Goal: Transaction & Acquisition: Purchase product/service

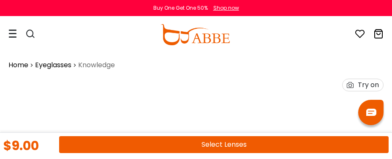
click at [61, 69] on link "Eyeglasses" at bounding box center [53, 65] width 36 height 10
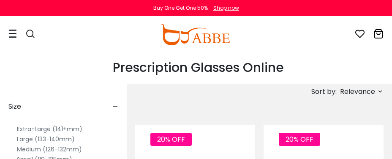
click at [69, 130] on label "Extra-Large (141+mm)" at bounding box center [49, 129] width 65 height 10
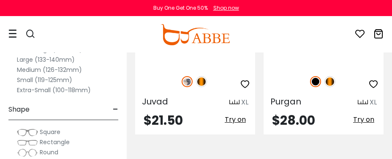
scroll to position [3883, 0]
